Goal: Task Accomplishment & Management: Complete application form

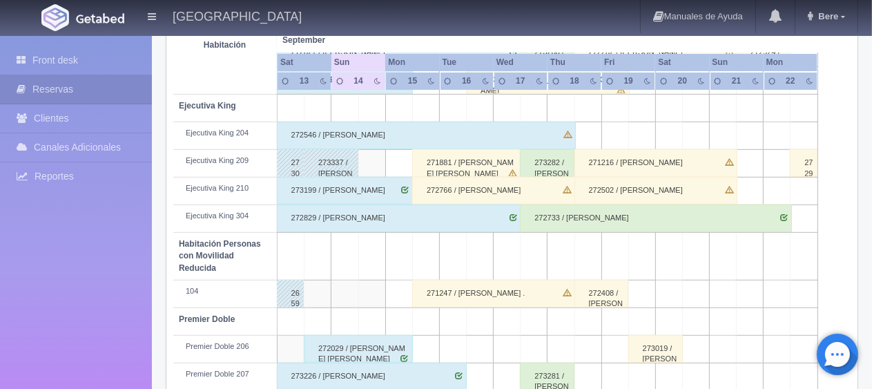
scroll to position [736, 0]
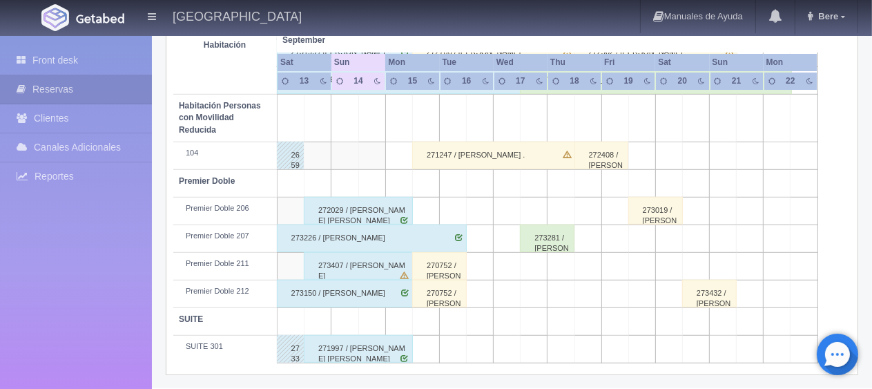
click at [370, 287] on div "273150 / Humberto Marquez Salazar" at bounding box center [345, 294] width 136 height 28
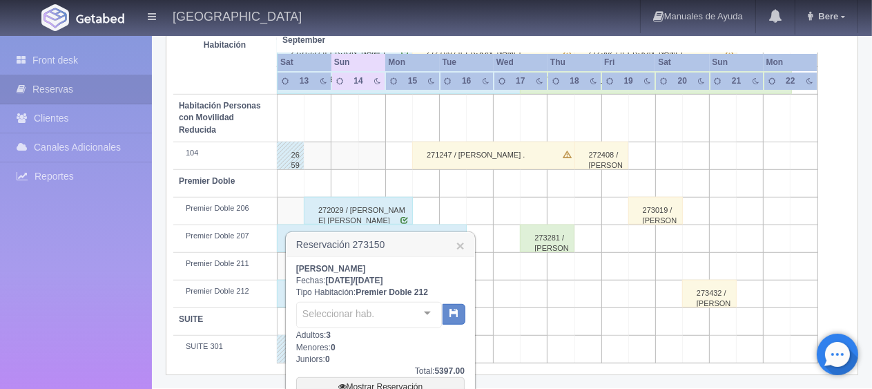
scroll to position [882, 0]
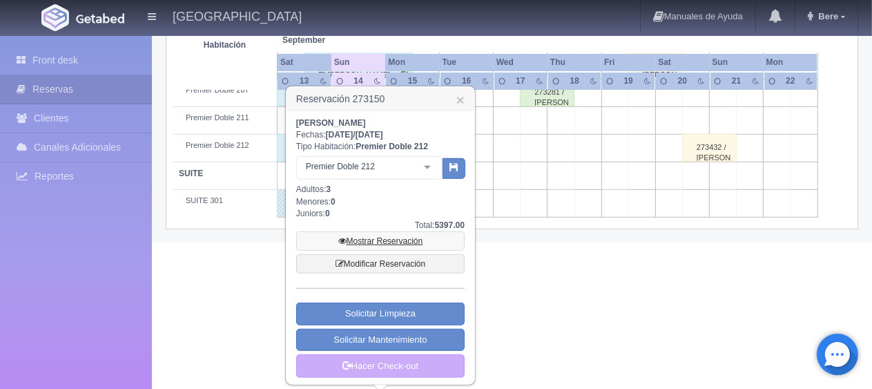
click at [394, 232] on link "Mostrar Reservación" at bounding box center [380, 240] width 169 height 19
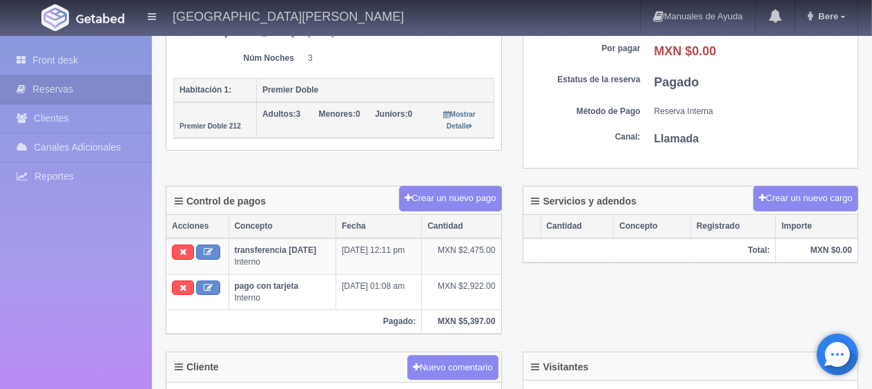
scroll to position [276, 0]
click at [212, 149] on div "Detalle General Núm. reserva interna Núm de reserva 273150 Referencia de pago f…" at bounding box center [333, 5] width 357 height 325
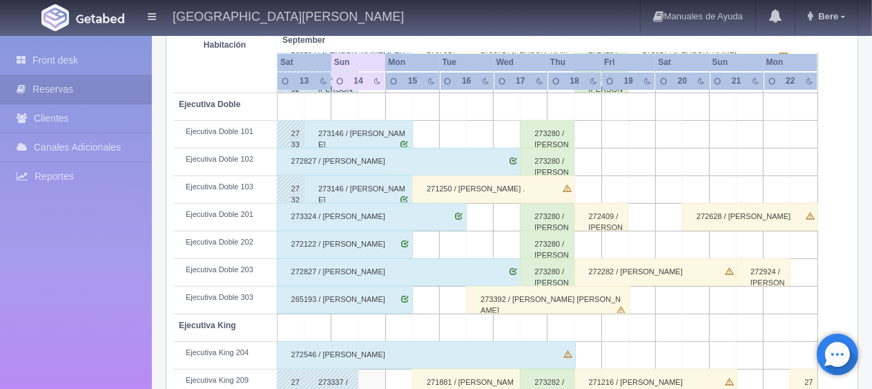
scroll to position [655, 0]
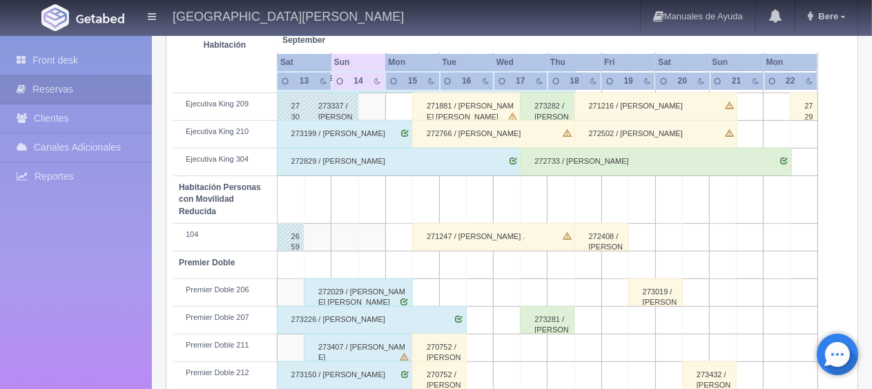
click at [381, 133] on div "273199 / Zeferino Marquez" at bounding box center [345, 134] width 136 height 28
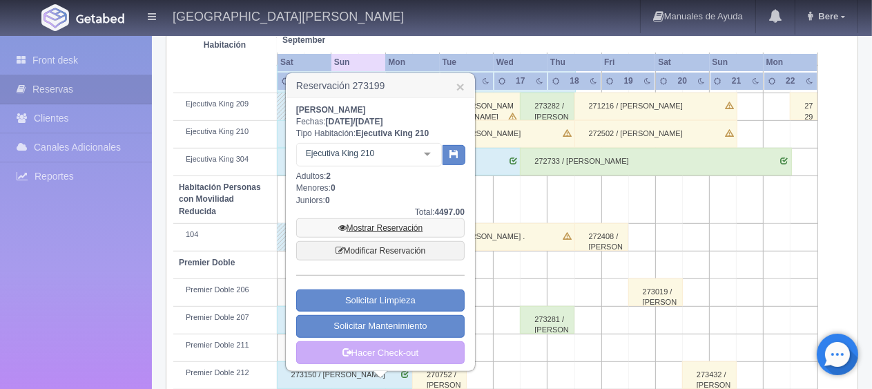
click at [412, 225] on link "Mostrar Reservación" at bounding box center [380, 227] width 169 height 19
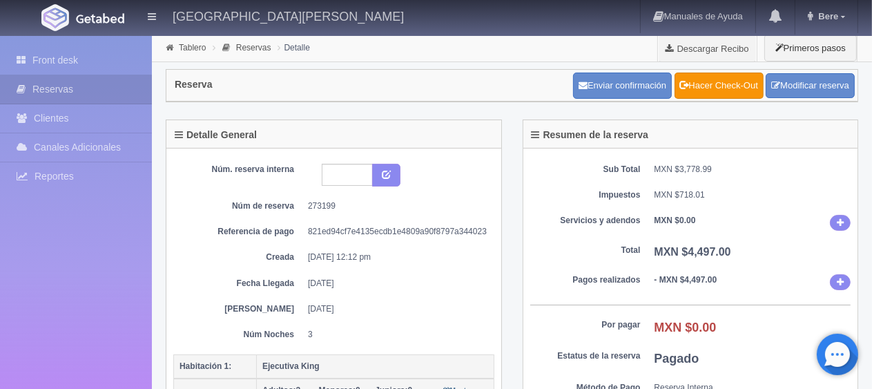
drag, startPoint x: 515, startPoint y: 247, endPoint x: 488, endPoint y: 249, distance: 27.7
click at [517, 247] on div "Resumen de la reserva Sub Total MXN $3,778.99 Impuestos MXN $718.01 Servicios y…" at bounding box center [690, 290] width 357 height 343
click at [68, 62] on link "Front desk" at bounding box center [76, 60] width 152 height 28
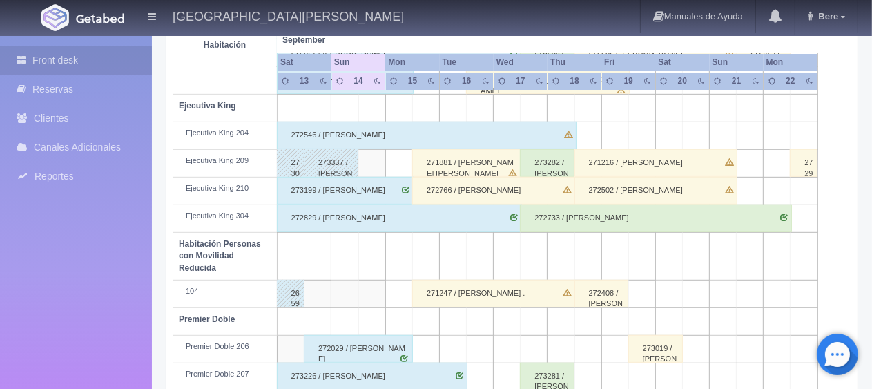
scroll to position [736, 0]
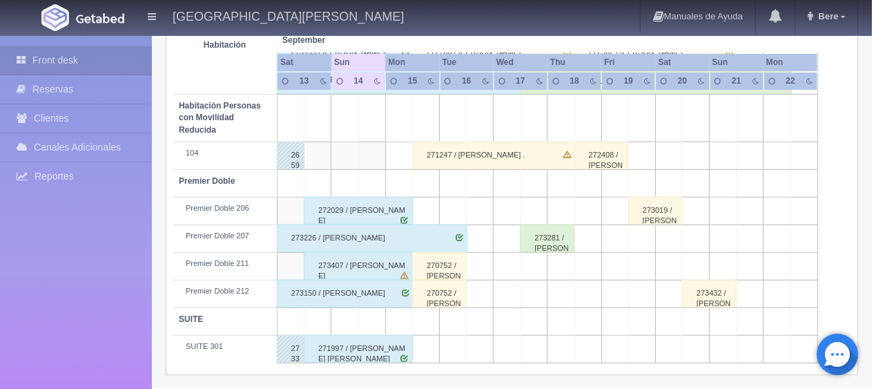
click at [428, 294] on div "270752 / [PERSON_NAME]" at bounding box center [439, 294] width 55 height 28
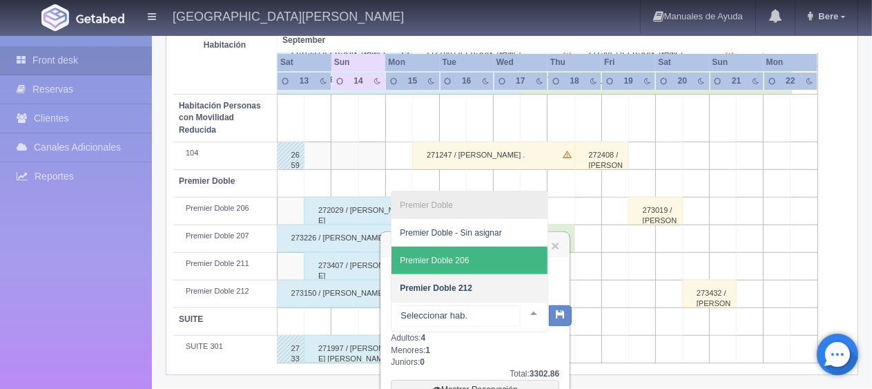
click at [469, 260] on span "Premier Doble 206" at bounding box center [470, 261] width 156 height 28
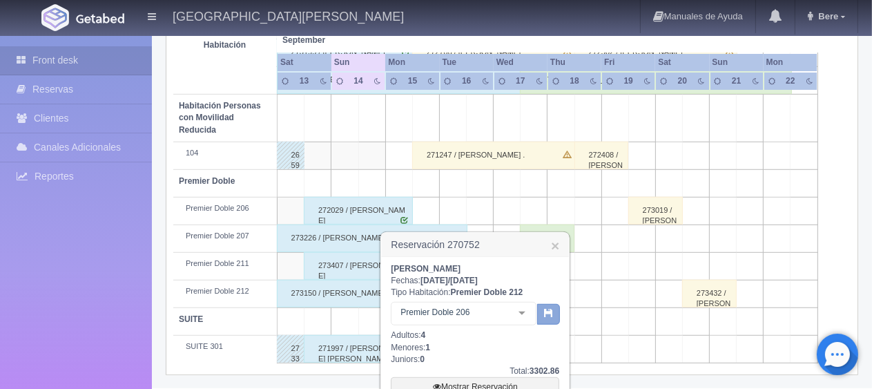
click at [558, 311] on button "button" at bounding box center [548, 314] width 23 height 21
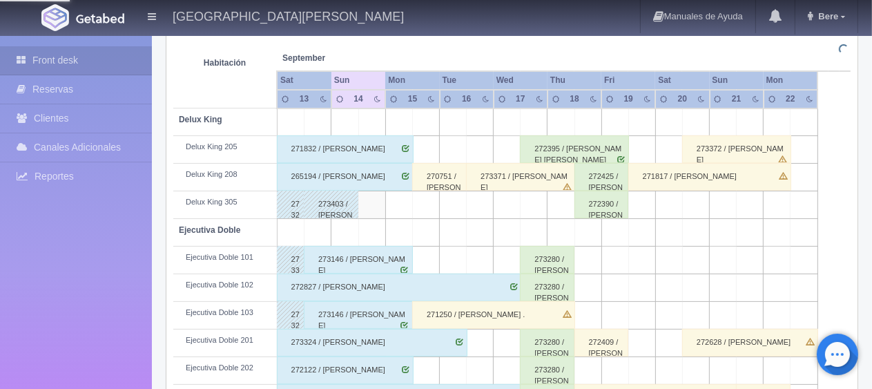
scroll to position [184, 0]
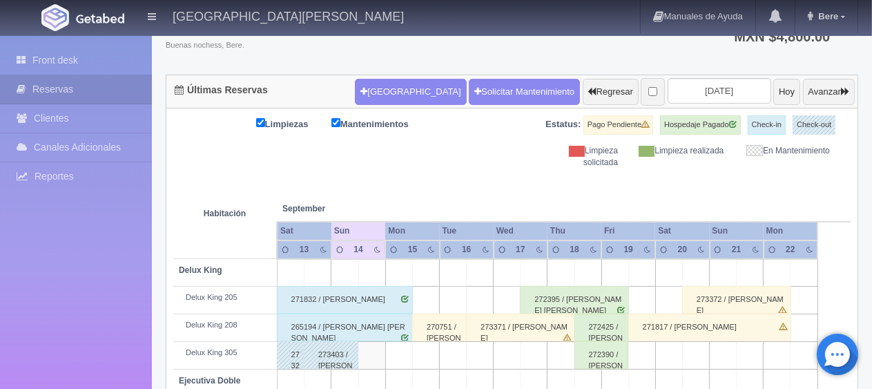
click at [460, 182] on th at bounding box center [425, 195] width 81 height 52
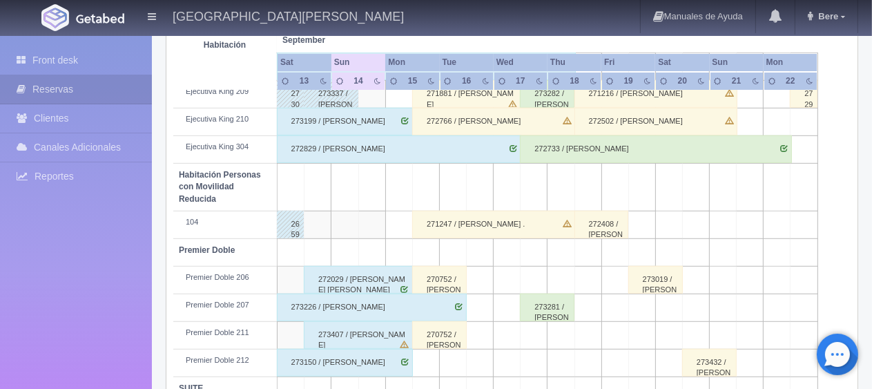
scroll to position [736, 0]
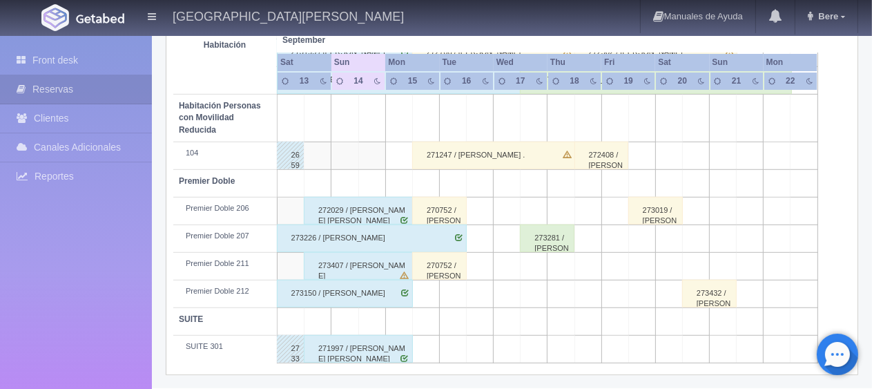
click at [374, 300] on div "273150 / Humberto Marquez Salazar" at bounding box center [345, 294] width 136 height 28
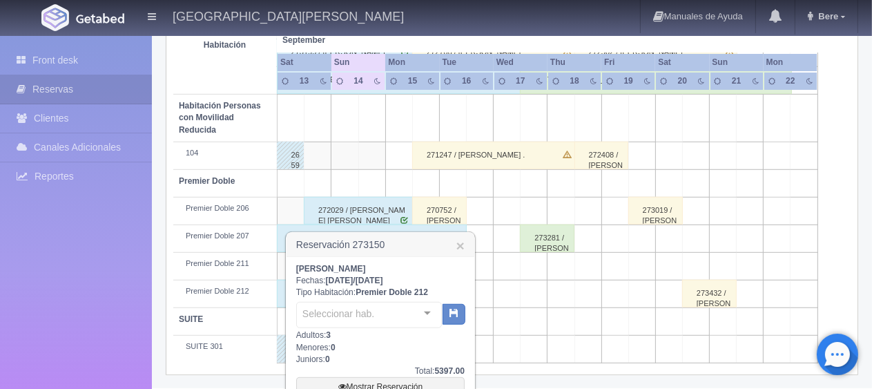
scroll to position [882, 0]
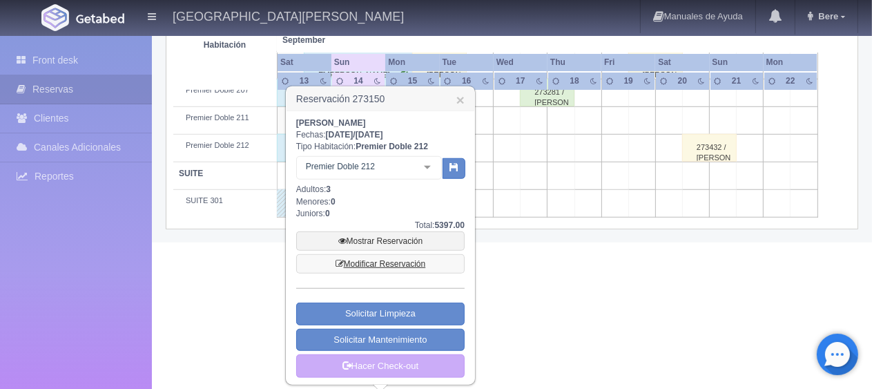
click at [403, 260] on link "Modificar Reservación" at bounding box center [380, 263] width 169 height 19
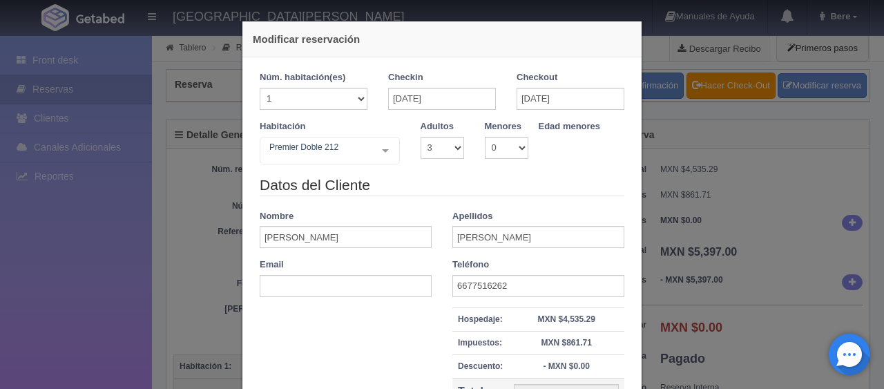
select select "3"
click at [519, 176] on legend "Datos del Cliente" at bounding box center [442, 185] width 365 height 21
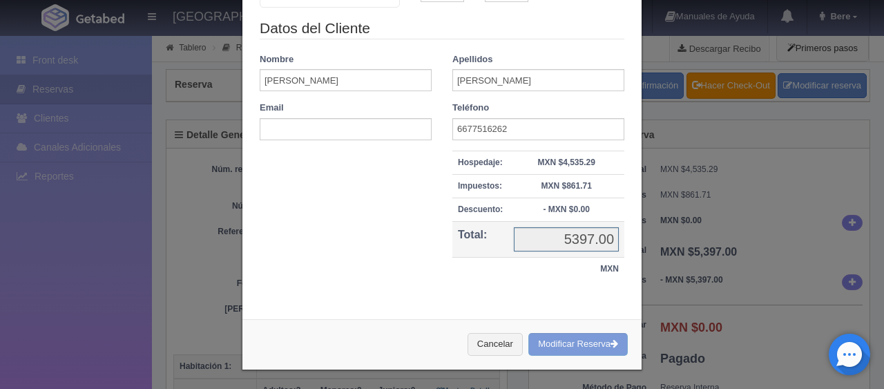
click at [581, 236] on input "5397.00" at bounding box center [566, 239] width 105 height 24
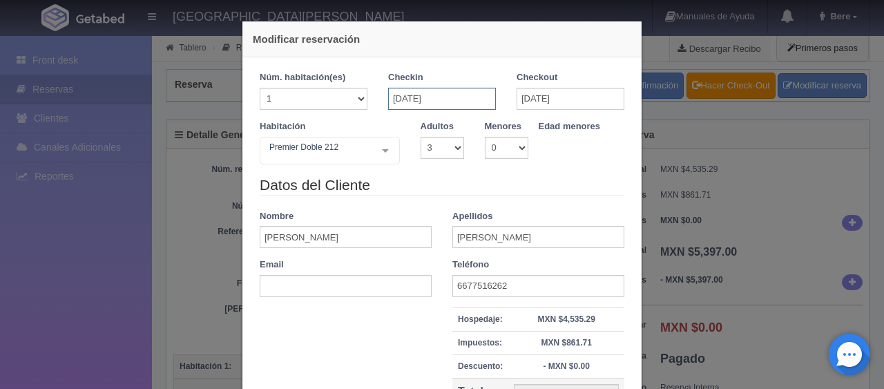
click at [467, 101] on input "[DATE]" at bounding box center [442, 99] width 108 height 22
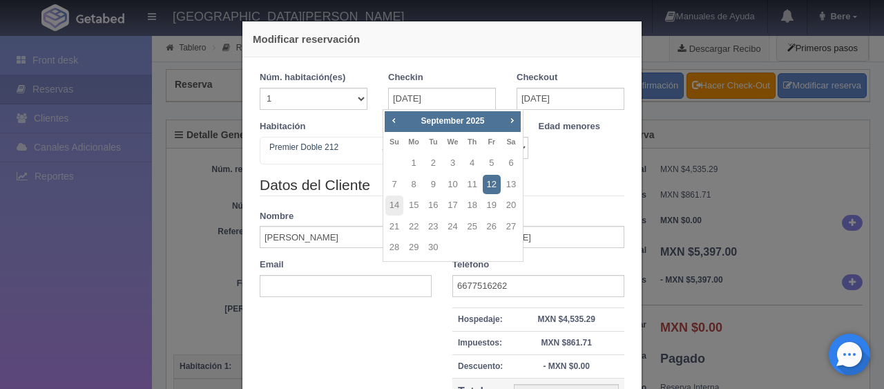
click at [486, 180] on link "12" at bounding box center [492, 185] width 18 height 20
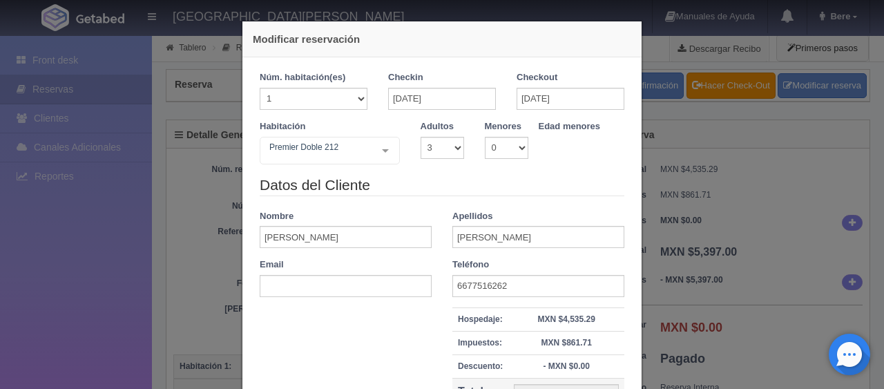
checkbox input "false"
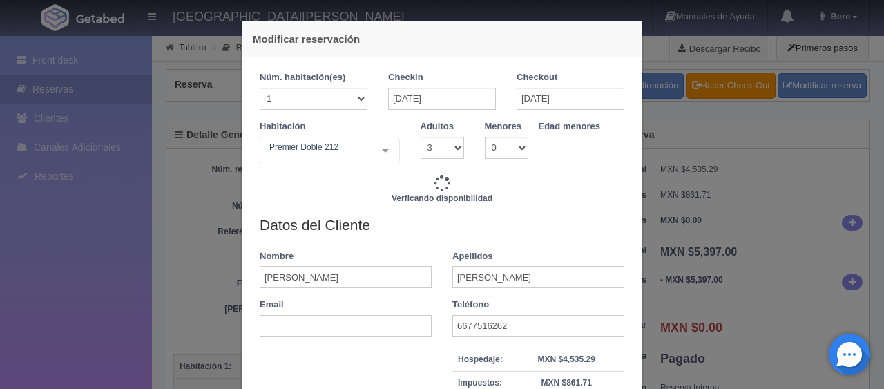
type input "5697.00"
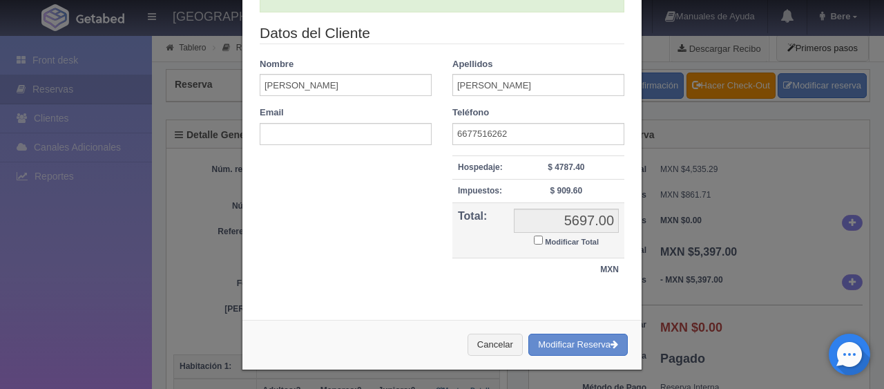
click at [557, 240] on small "Modificar Total" at bounding box center [572, 242] width 54 height 8
click at [543, 240] on input "Modificar Total" at bounding box center [538, 239] width 9 height 9
checkbox input "true"
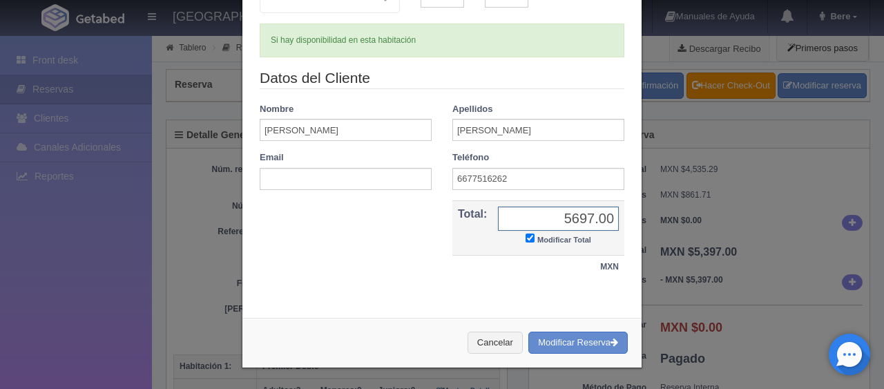
scroll to position [149, 0]
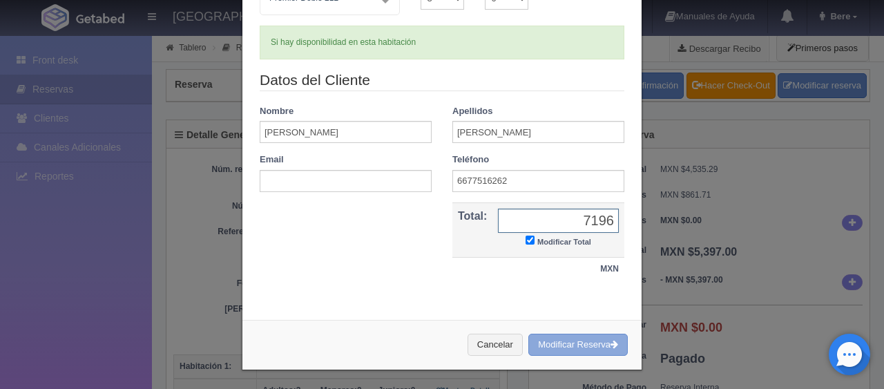
type input "7196"
drag, startPoint x: 577, startPoint y: 343, endPoint x: 503, endPoint y: 48, distance: 303.3
click at [578, 343] on button "Modificar Reserva" at bounding box center [577, 345] width 99 height 23
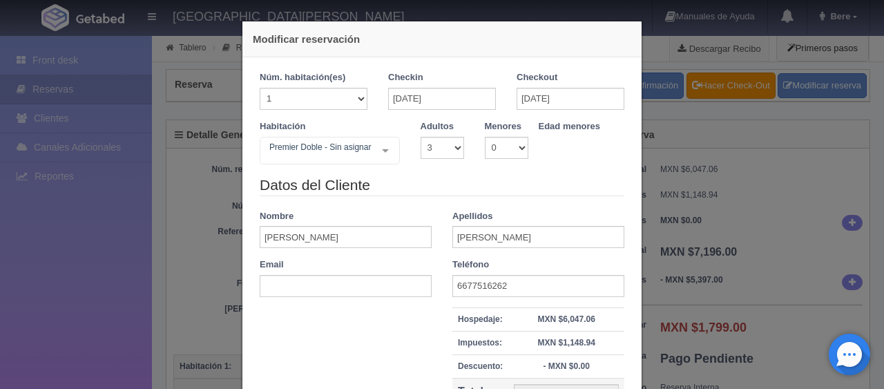
select select "3"
click at [710, 242] on div "Modificar reservación Núm. habitación(es) 1 2 3 4 5 6 7 8 9 10 11 12 13 14 15 1…" at bounding box center [442, 194] width 884 height 389
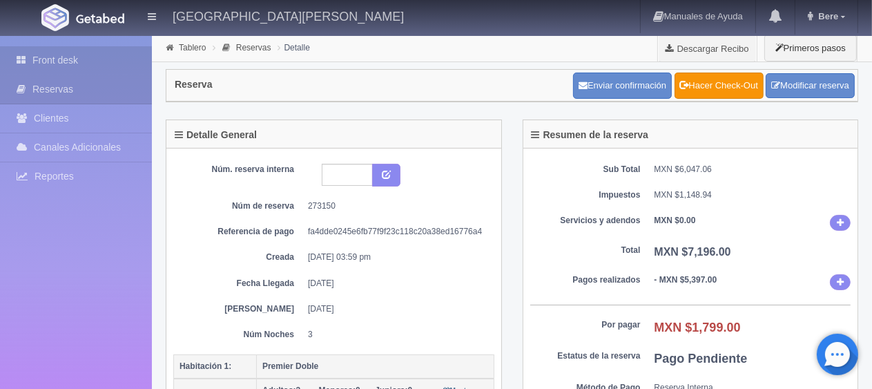
click at [81, 64] on link "Front desk" at bounding box center [76, 60] width 152 height 28
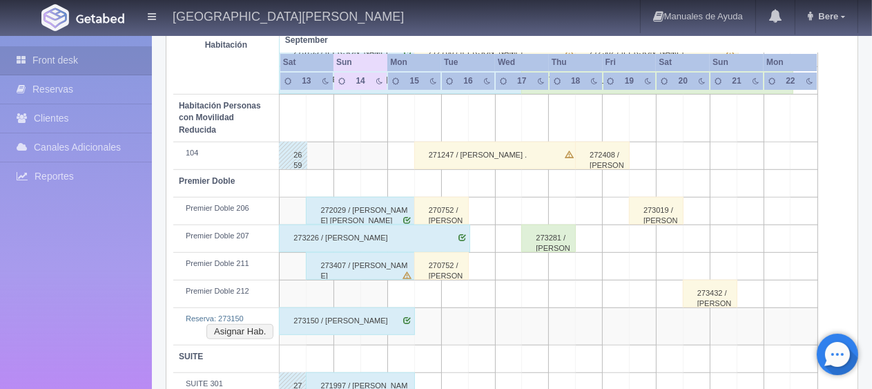
scroll to position [736, 0]
click at [213, 285] on td "Premier Doble 212" at bounding box center [226, 294] width 106 height 28
click at [244, 324] on button "Asignar Hab." at bounding box center [239, 331] width 67 height 15
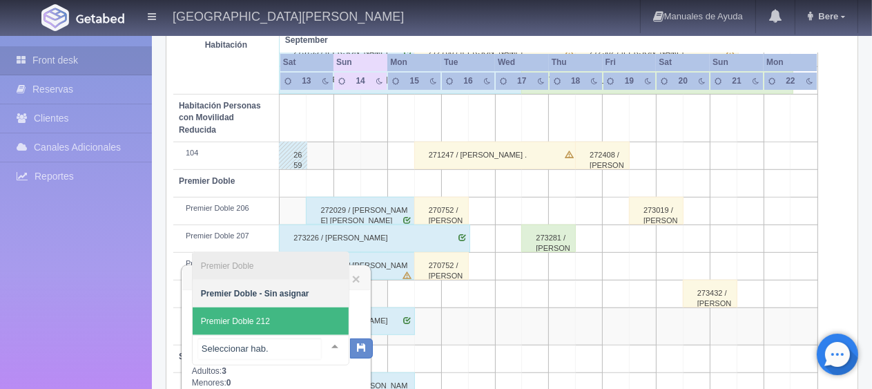
click at [287, 322] on span "Premier Doble 212" at bounding box center [271, 321] width 156 height 28
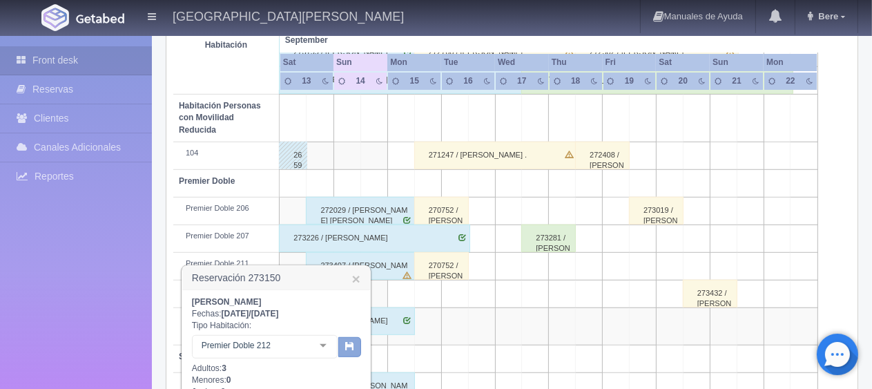
click at [355, 347] on button "button" at bounding box center [349, 347] width 23 height 21
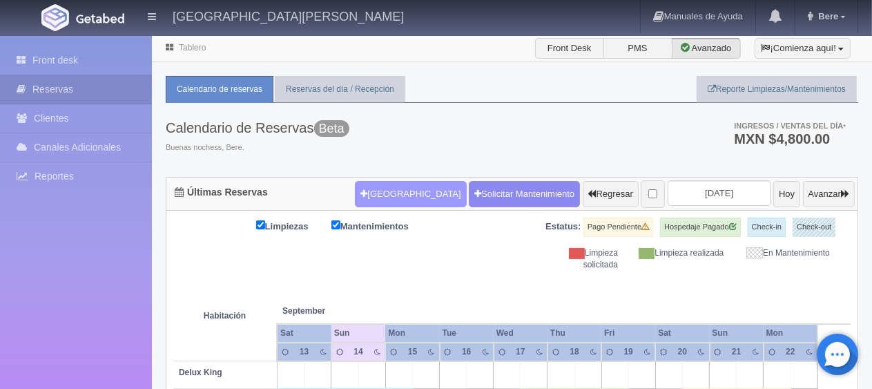
click at [391, 189] on button "[GEOGRAPHIC_DATA]" at bounding box center [410, 194] width 111 height 26
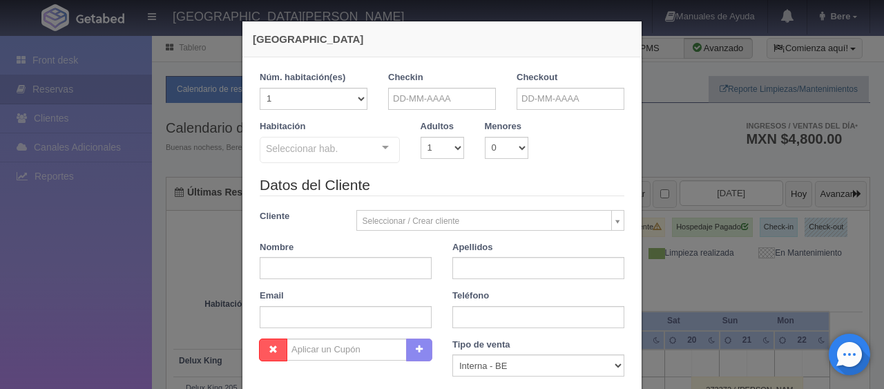
checkbox input "false"
click at [439, 95] on input "text" at bounding box center [442, 99] width 108 height 22
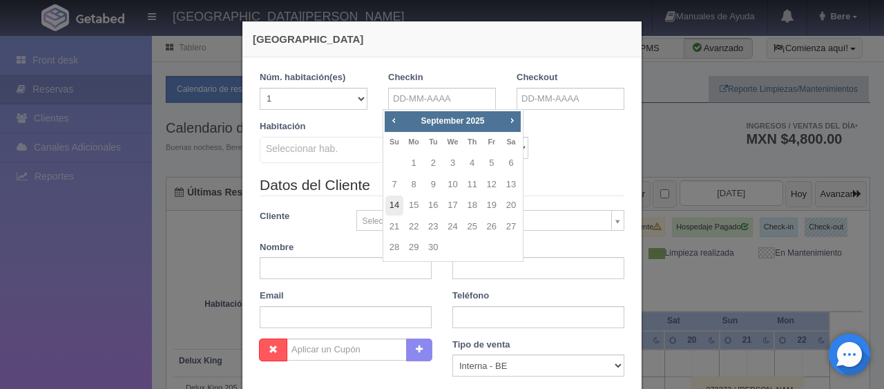
click at [398, 205] on link "14" at bounding box center [394, 205] width 18 height 20
type input "14-09-2025"
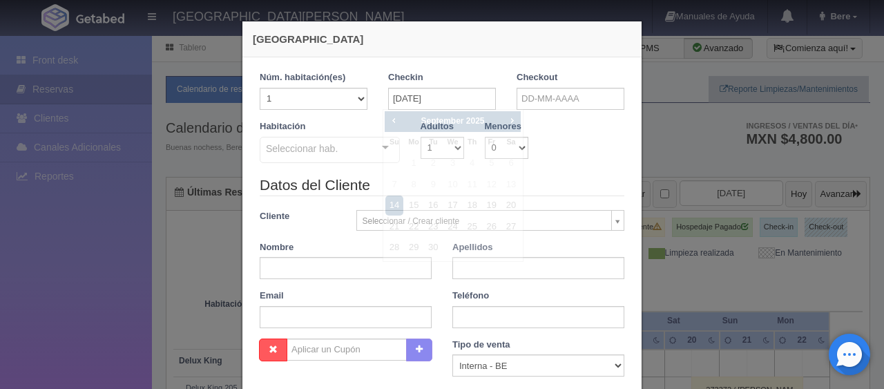
checkbox input "false"
click at [439, 104] on input "14-09-2025" at bounding box center [442, 99] width 108 height 22
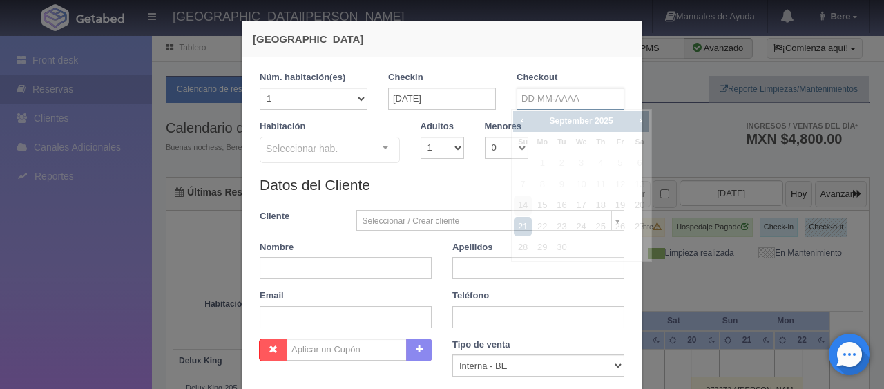
click at [569, 99] on input "text" at bounding box center [571, 99] width 108 height 22
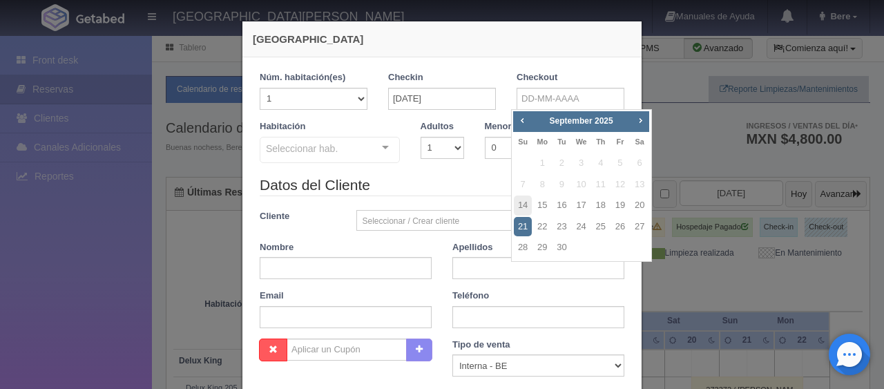
click at [450, 182] on legend "Datos del Cliente" at bounding box center [442, 185] width 365 height 21
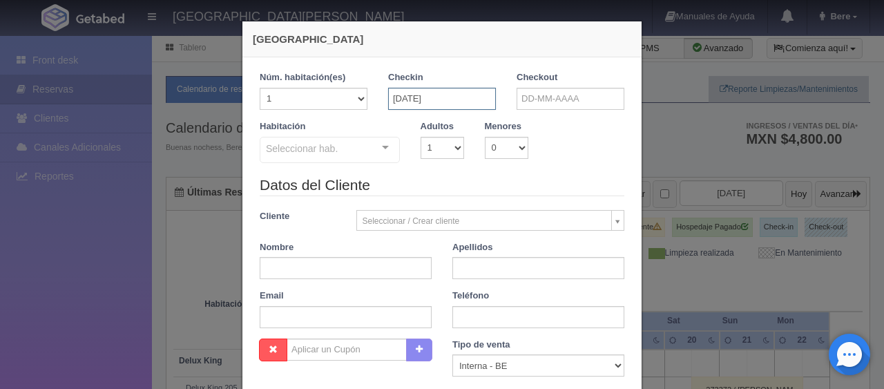
click at [468, 99] on input "14-09-2025" at bounding box center [442, 99] width 108 height 22
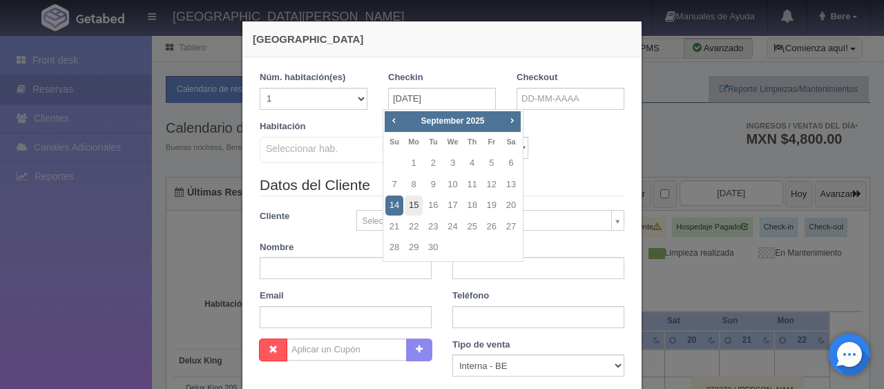
click at [409, 206] on link "15" at bounding box center [414, 205] width 18 height 20
type input "15-09-2025"
checkbox input "false"
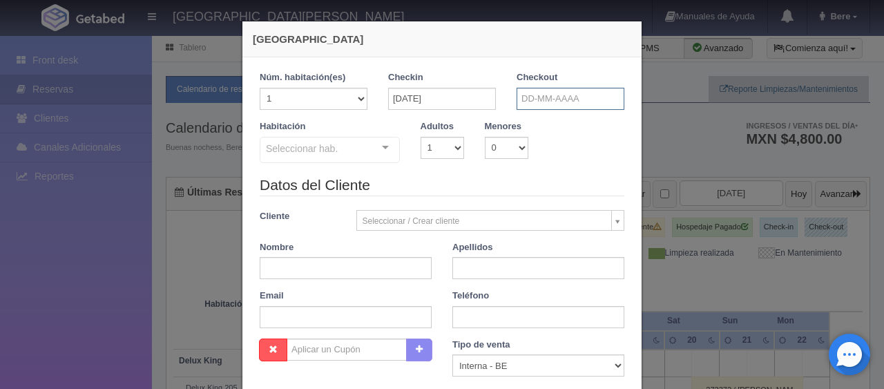
click at [564, 90] on input "text" at bounding box center [571, 99] width 108 height 22
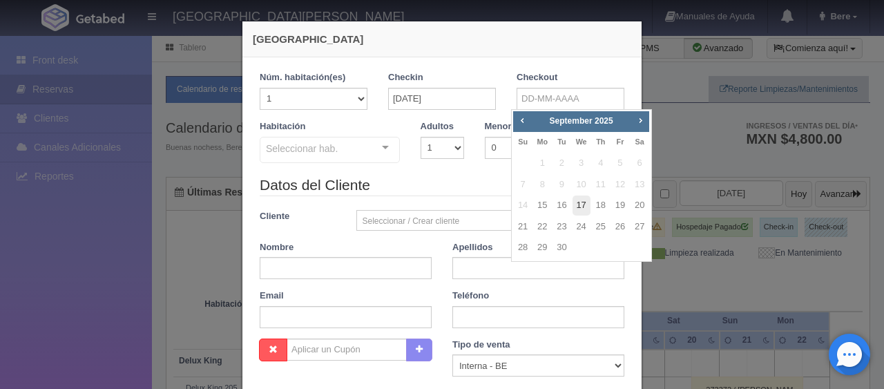
click at [586, 209] on link "17" at bounding box center [582, 205] width 18 height 20
type input "17-09-2025"
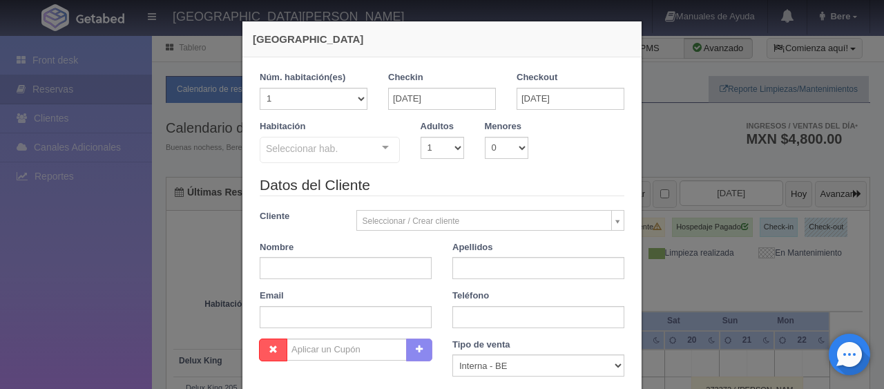
checkbox input "false"
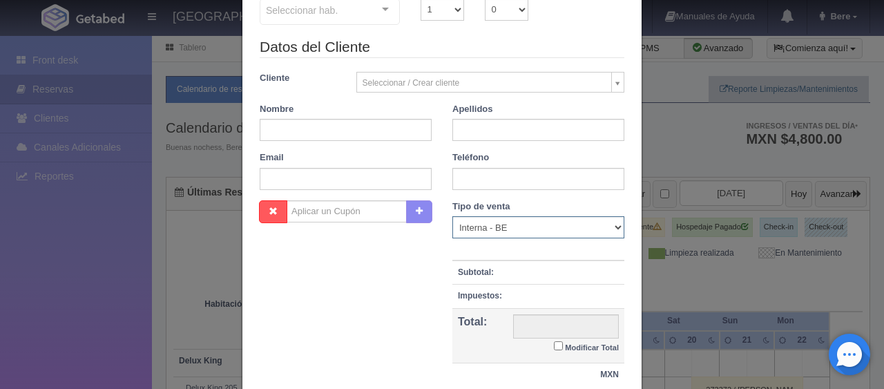
click at [503, 228] on select "Correo Electronico Interna - BE Llamada OTA Externa Otro WALK IN" at bounding box center [538, 227] width 172 height 22
click at [494, 225] on select "Correo Electronico Interna - BE Llamada OTA Externa Otro WALK IN" at bounding box center [538, 227] width 172 height 22
click at [329, 121] on input "text" at bounding box center [346, 130] width 172 height 22
paste input "Zeferino Marquez"
drag, startPoint x: 336, startPoint y: 131, endPoint x: 296, endPoint y: 131, distance: 40.1
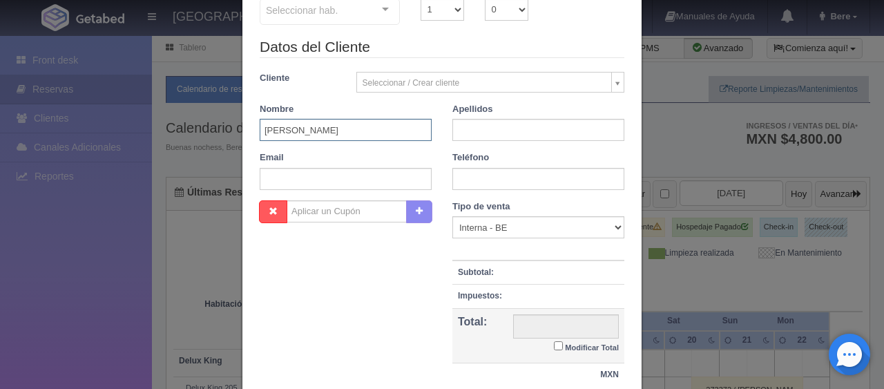
click at [296, 131] on input "Zeferino Marquez" at bounding box center [346, 130] width 172 height 22
type input "Zeferino"
paste input "Marquez"
type input "Marquez"
click at [464, 177] on input "text" at bounding box center [538, 179] width 172 height 22
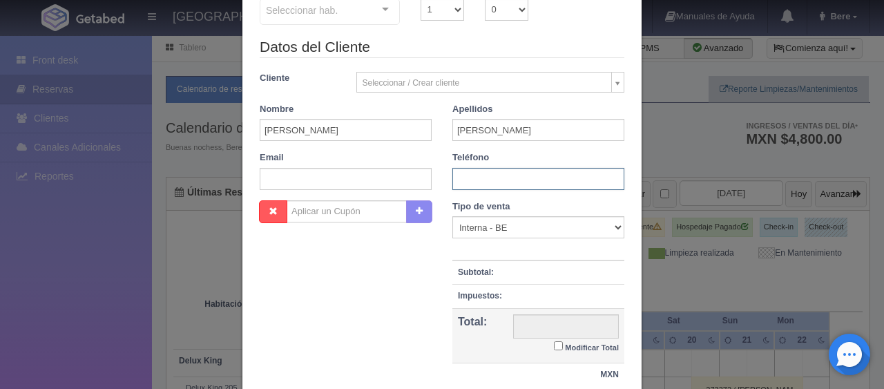
paste input "6677516262"
type input "6677516262"
click at [488, 220] on select "Correo Electronico Interna - BE Llamada OTA Externa Otro WALK IN" at bounding box center [538, 227] width 172 height 22
select select "phone"
click at [452, 216] on select "Correo Electronico Interna - BE Llamada OTA Externa Otro WALK IN" at bounding box center [538, 227] width 172 height 22
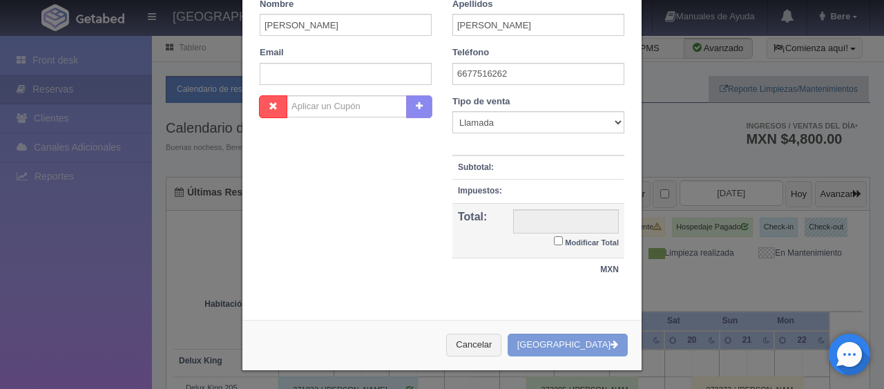
click at [565, 244] on small "Modificar Total" at bounding box center [592, 242] width 54 height 8
click at [563, 244] on input "Modificar Total" at bounding box center [558, 240] width 9 height 9
checkbox input "true"
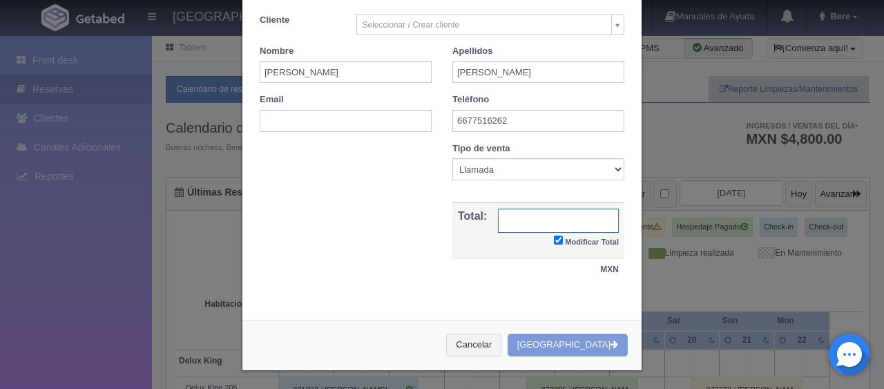
scroll to position [0, 0]
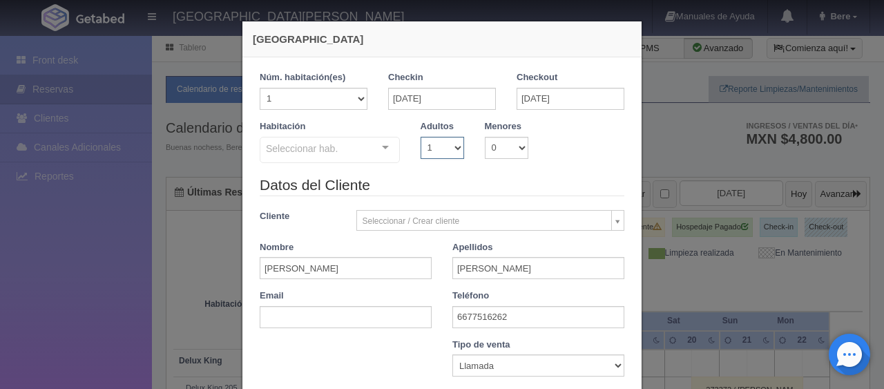
click at [439, 145] on select "1 2 3 4 5 6 7 8 9 10" at bounding box center [443, 148] width 44 height 22
select select "2"
click at [421, 137] on select "1 2 3 4 5 6 7 8 9 10" at bounding box center [443, 148] width 44 height 22
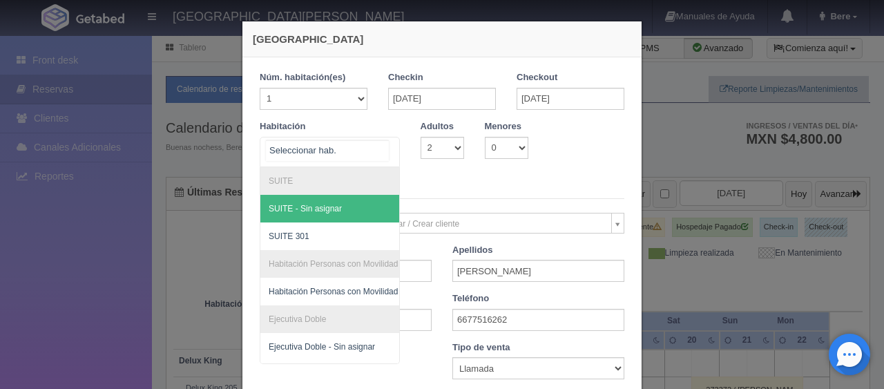
click at [336, 138] on div at bounding box center [330, 152] width 140 height 30
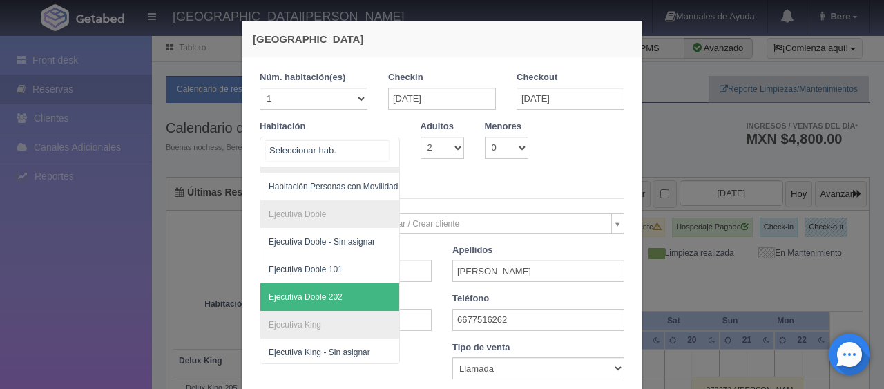
scroll to position [174, 0]
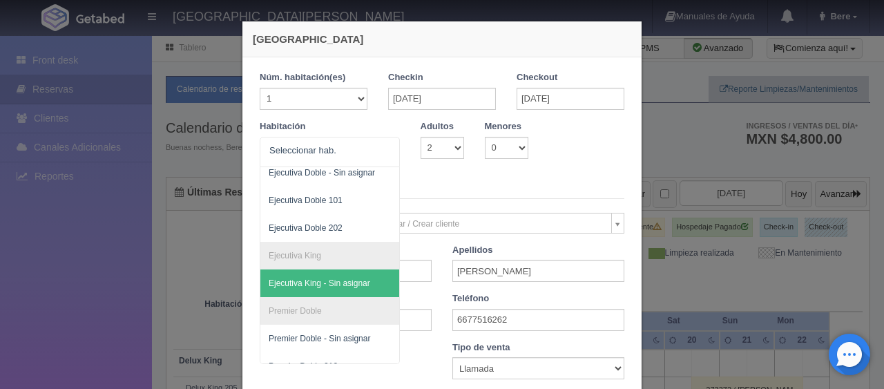
click at [663, 280] on div "Nueva Reserva 1 Núm. habitación(es) 1 2 3 4 5 6 7 8 9 10 11 12 13 14 15 16 17 1…" at bounding box center [442, 194] width 884 height 389
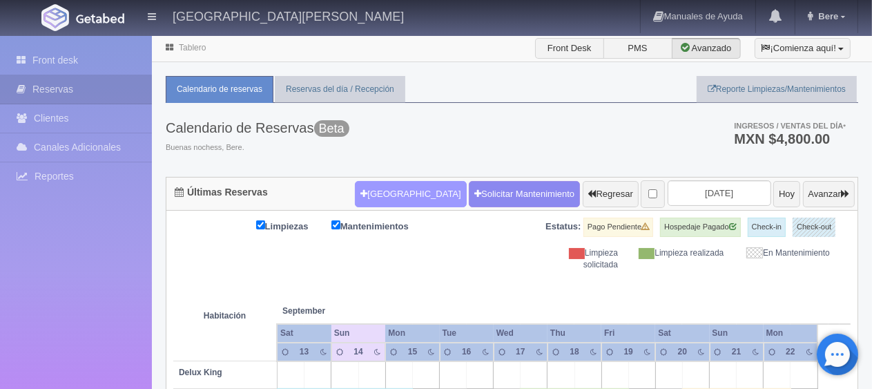
click at [382, 189] on button "[GEOGRAPHIC_DATA]" at bounding box center [410, 194] width 111 height 26
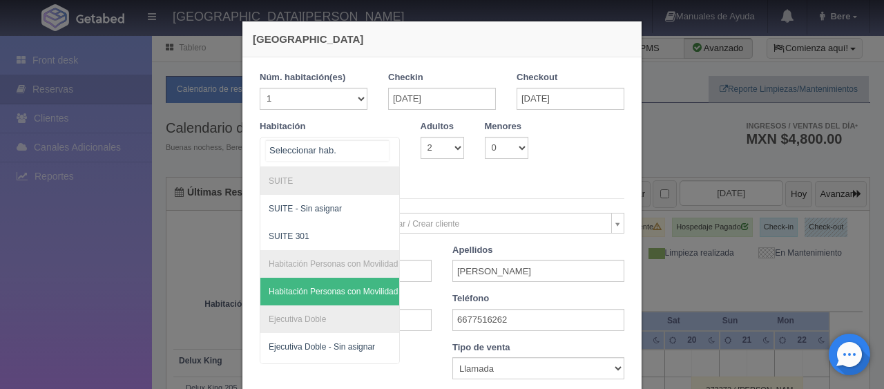
scroll to position [312, 0]
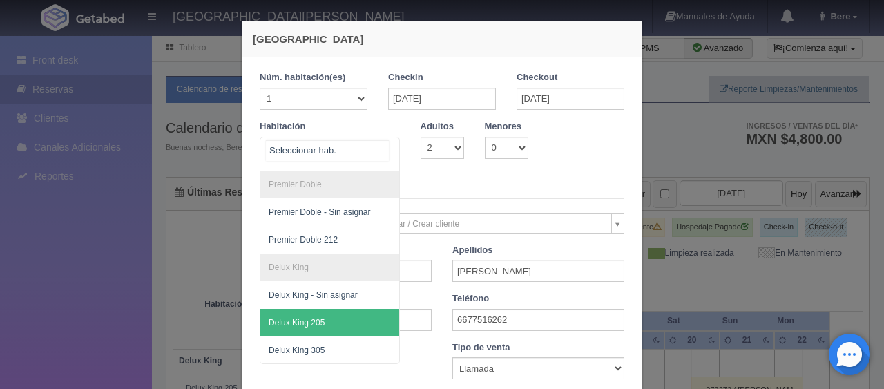
click at [338, 309] on span "Delux King 205" at bounding box center [376, 323] width 232 height 28
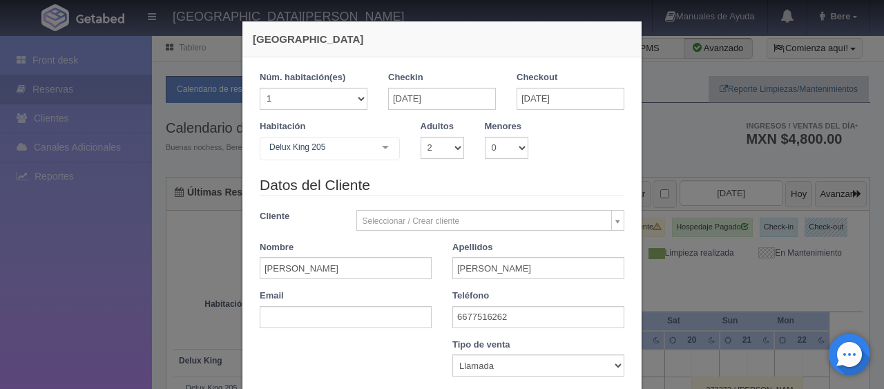
checkbox input "false"
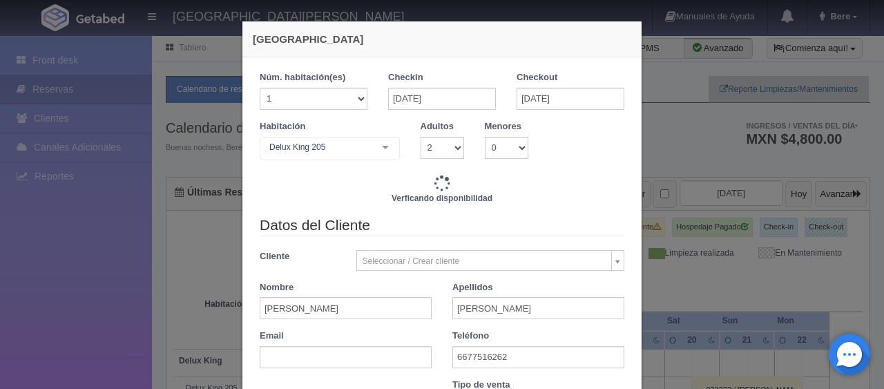
type input "2998.00"
checkbox input "false"
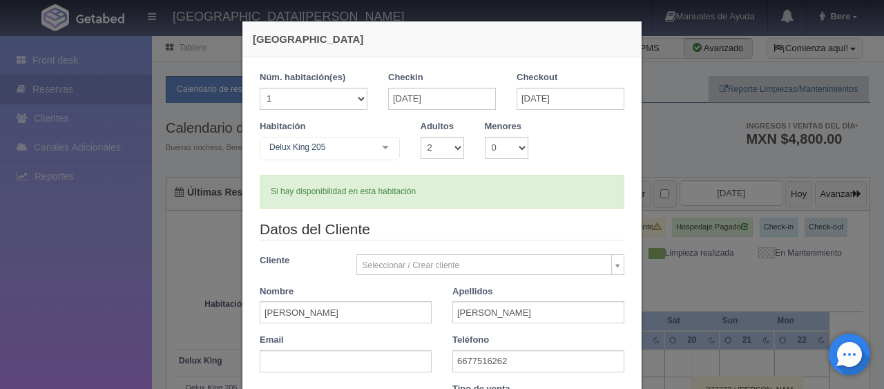
scroll to position [287, 0]
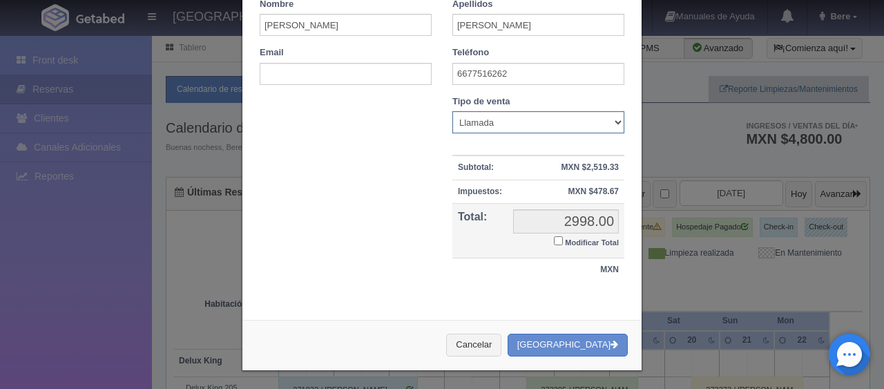
click at [503, 113] on select "Correo Electronico Interna - BE Llamada OTA Externa Otro WALK IN" at bounding box center [538, 122] width 172 height 22
select select "internal"
click at [452, 111] on select "Correo Electronico Interna - BE Llamada OTA Externa Otro WALK IN" at bounding box center [538, 122] width 172 height 22
click at [577, 242] on small "Modificar Total" at bounding box center [592, 242] width 54 height 8
click at [563, 242] on input "Modificar Total" at bounding box center [558, 240] width 9 height 9
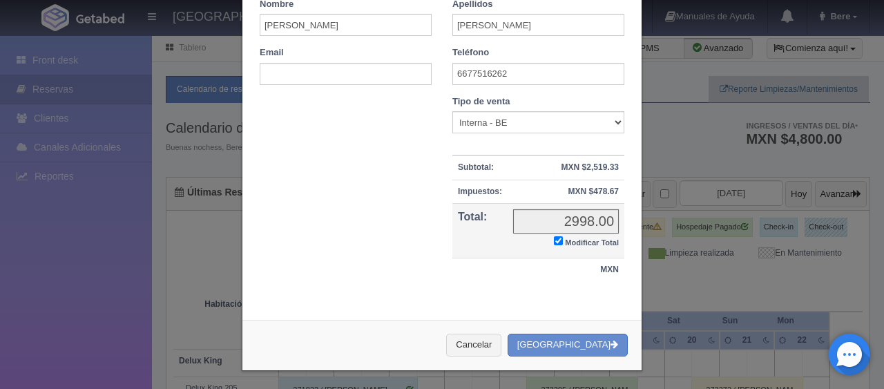
checkbox input "true"
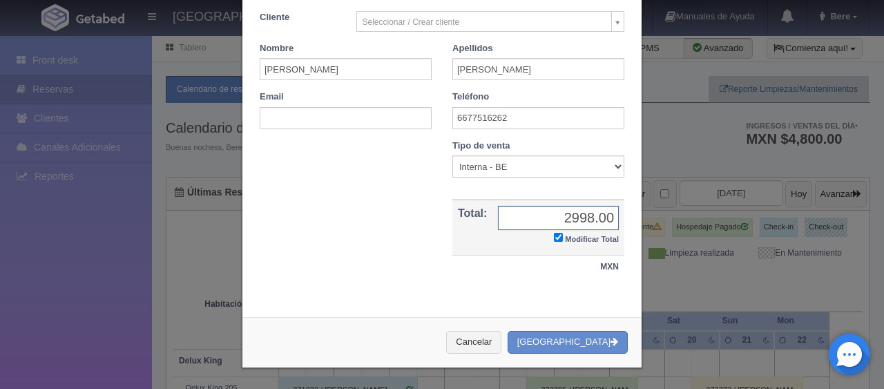
scroll to position [240, 0]
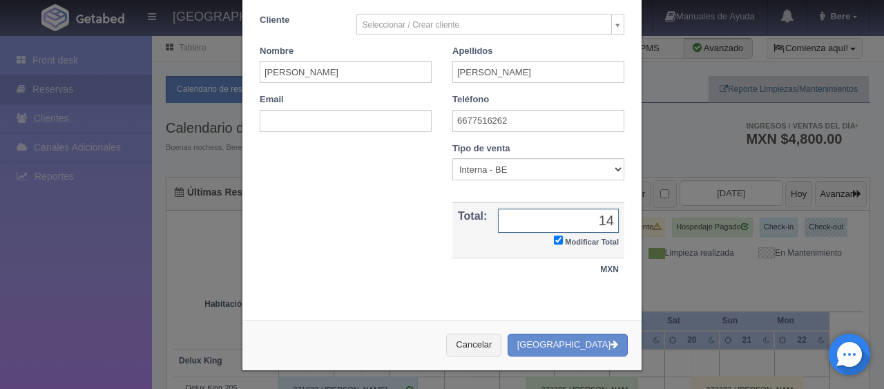
type input "1"
type input "1599"
click at [384, 237] on div "Nombre Cupón : Descuentos : Tipo de venta Correo Electronico Interna - BE Llama…" at bounding box center [441, 218] width 385 height 153
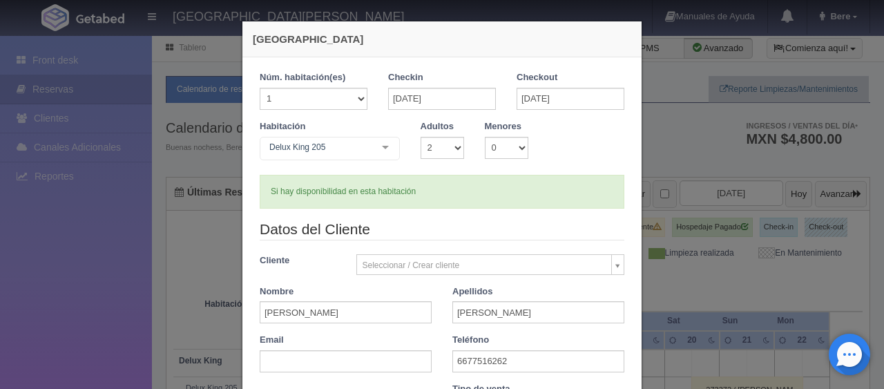
click at [536, 204] on div "Si hay disponibilidad en esta habitación" at bounding box center [442, 192] width 365 height 34
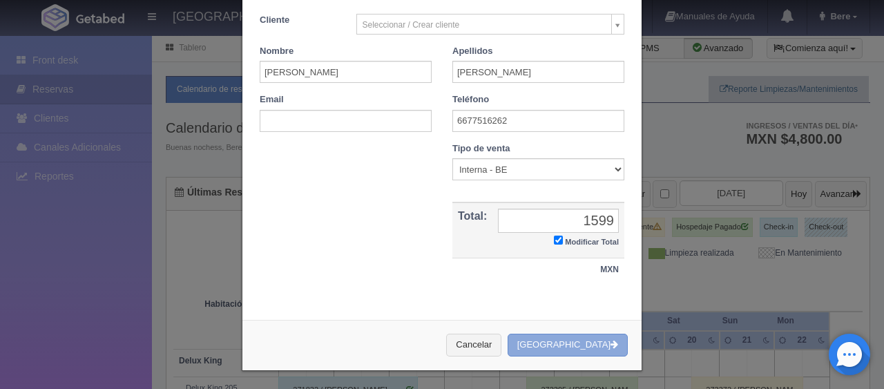
click at [560, 336] on button "[GEOGRAPHIC_DATA]" at bounding box center [568, 345] width 120 height 23
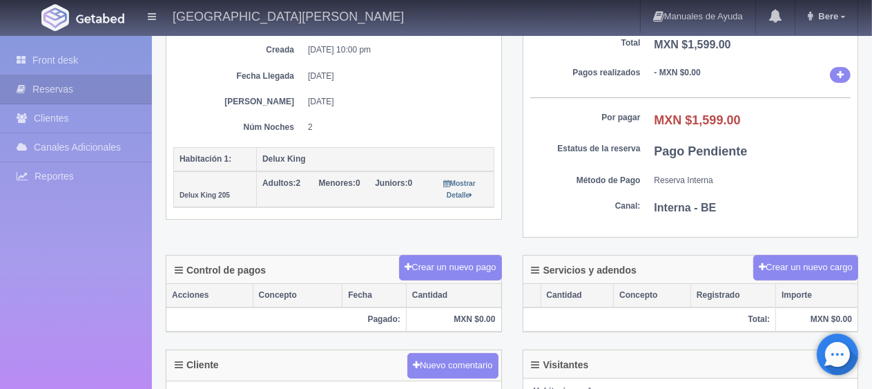
scroll to position [138, 0]
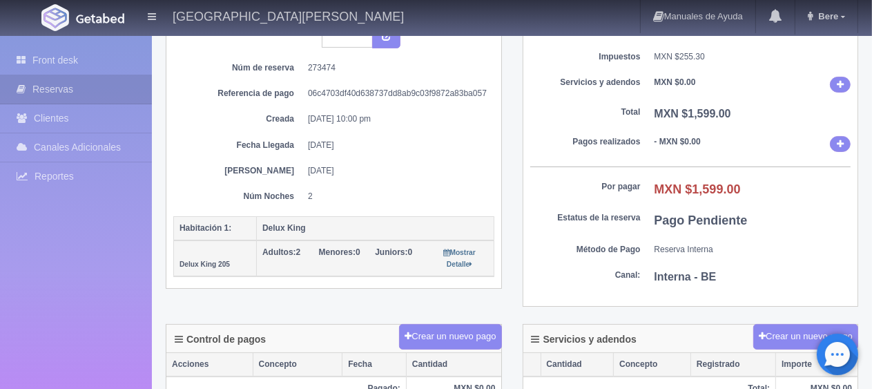
click at [521, 210] on div "Resumen de la reserva Sub Total MXN $1,343.70 Impuestos MXN $255.30 Servicios y…" at bounding box center [690, 152] width 357 height 343
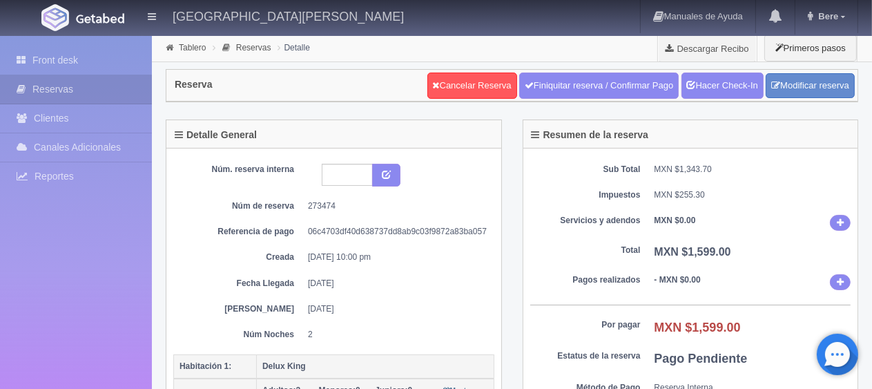
click at [711, 280] on dd "- MXN $0.00" at bounding box center [753, 282] width 197 height 16
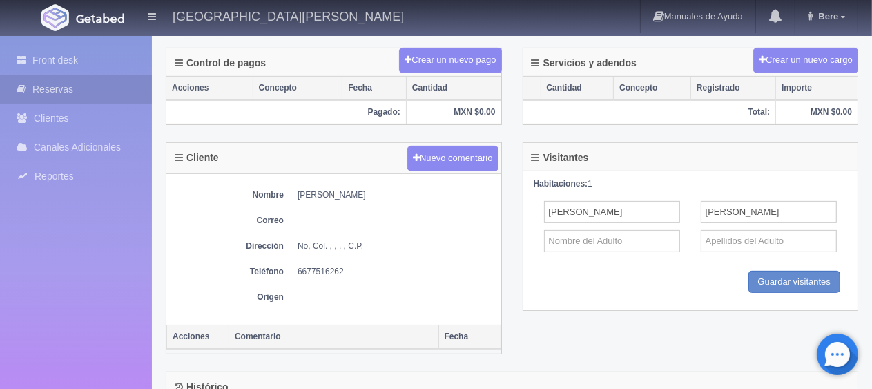
drag, startPoint x: 385, startPoint y: 186, endPoint x: 283, endPoint y: 186, distance: 101.5
click at [283, 189] on dl "Nombre [PERSON_NAME]" at bounding box center [333, 195] width 321 height 12
copy dl "[PERSON_NAME]"
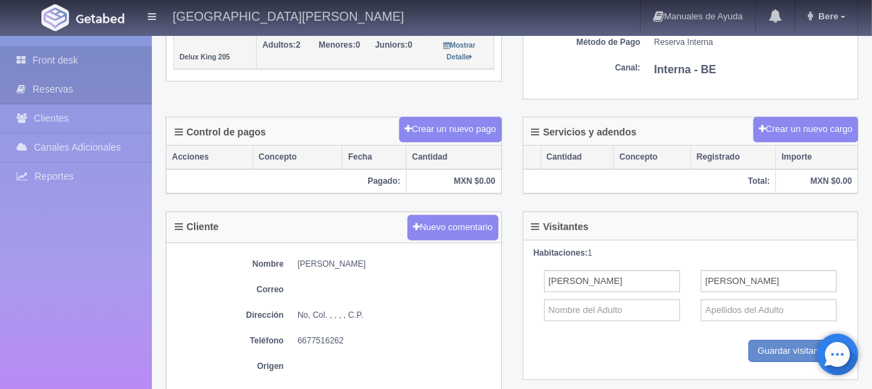
scroll to position [0, 0]
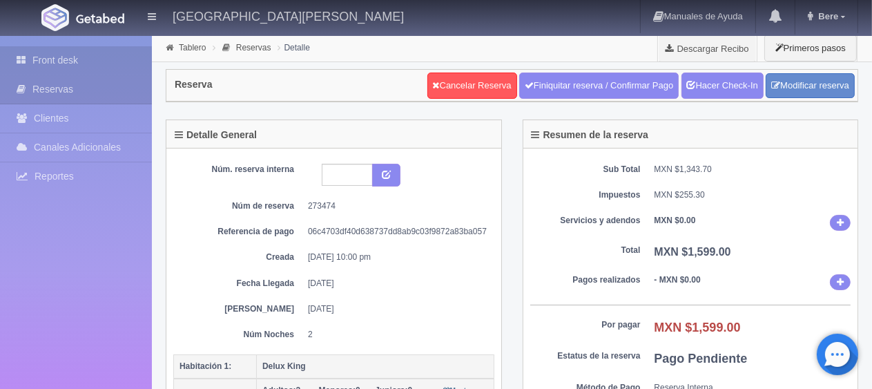
click at [69, 59] on link "Front desk" at bounding box center [76, 60] width 152 height 28
